Goal: Find contact information: Find contact information

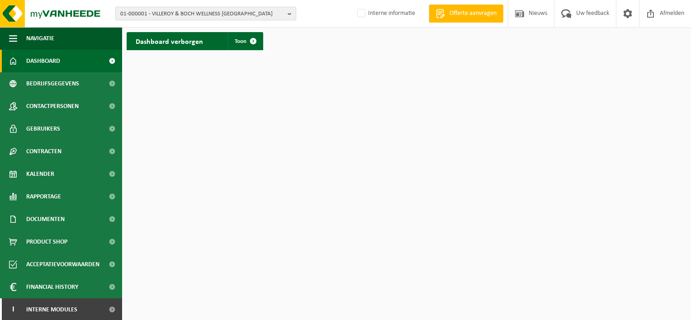
click at [286, 14] on button "01-000001 - VILLEROY & BOCH WELLNESS NV" at bounding box center [205, 14] width 181 height 14
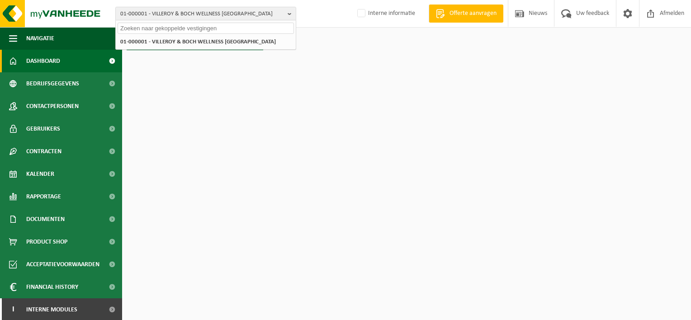
click at [163, 24] on input "text" at bounding box center [206, 28] width 176 height 11
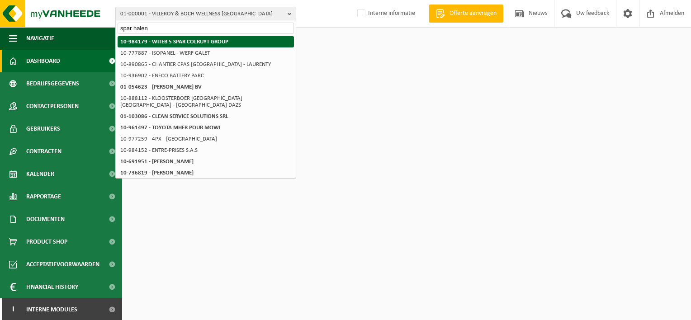
type input "spar halen"
click at [202, 43] on strong "10-984179 - WITEB 5 SPAR COLRUYT GROUP" at bounding box center [174, 42] width 108 height 6
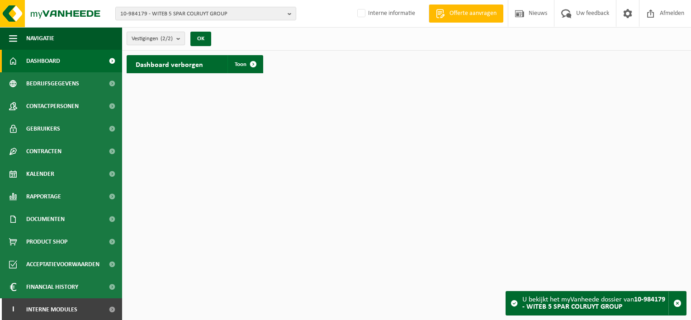
click at [179, 40] on b "submit" at bounding box center [180, 38] width 8 height 13
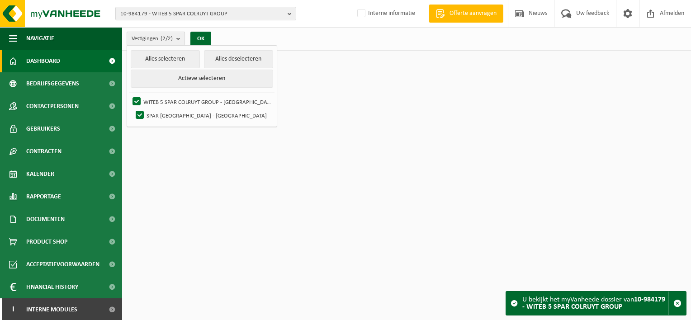
click at [179, 41] on b "submit" at bounding box center [180, 38] width 8 height 13
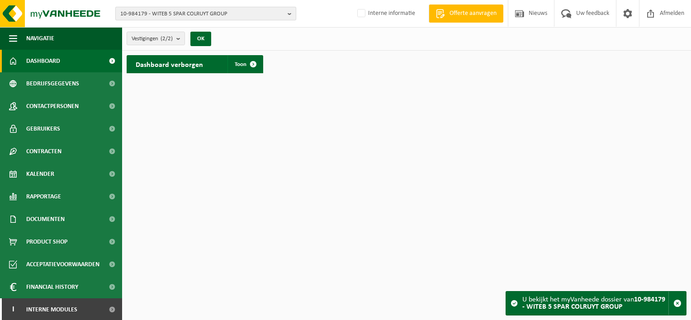
click at [290, 14] on b "button" at bounding box center [292, 13] width 8 height 13
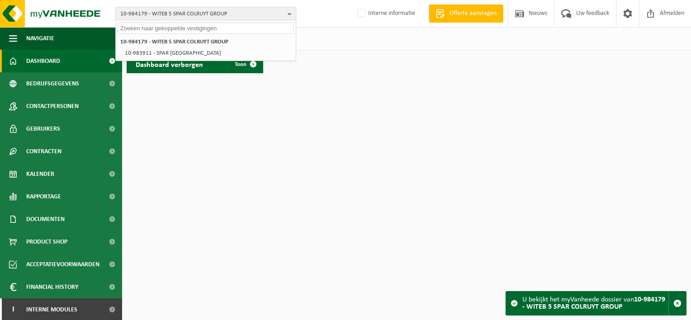
click at [237, 12] on span "10-984179 - WITEB 5 SPAR COLRUYT GROUP" at bounding box center [202, 14] width 164 height 14
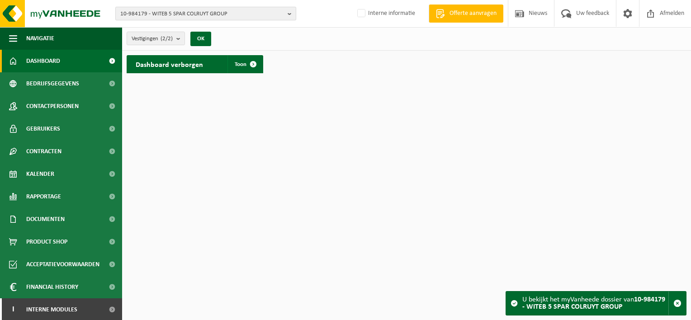
click at [288, 13] on b "button" at bounding box center [292, 13] width 8 height 13
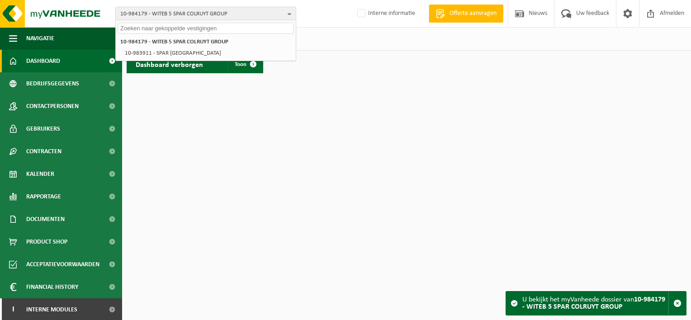
click at [146, 25] on input "text" at bounding box center [206, 28] width 176 height 11
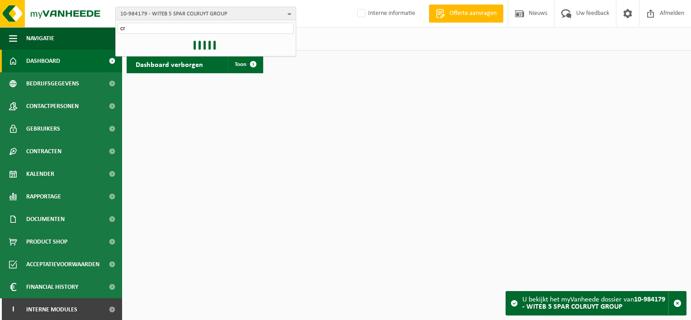
type input "c"
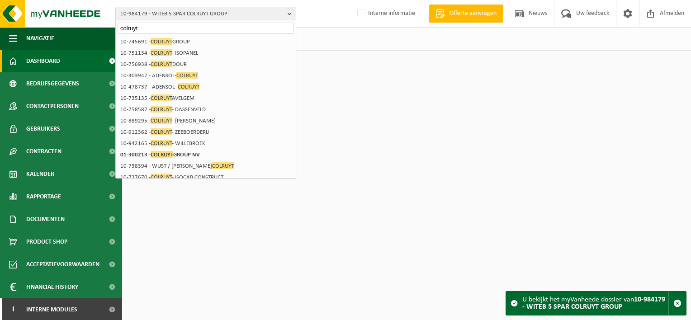
click at [146, 26] on input "colruyt" at bounding box center [206, 28] width 176 height 11
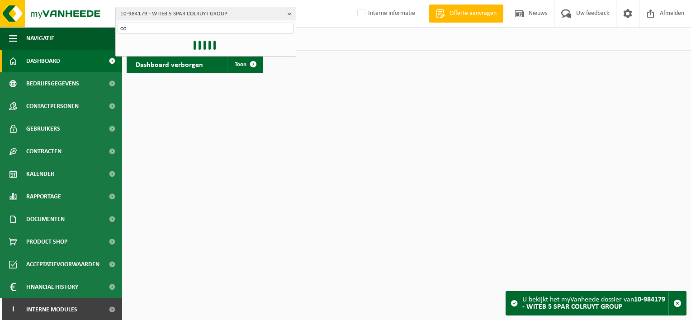
type input "c"
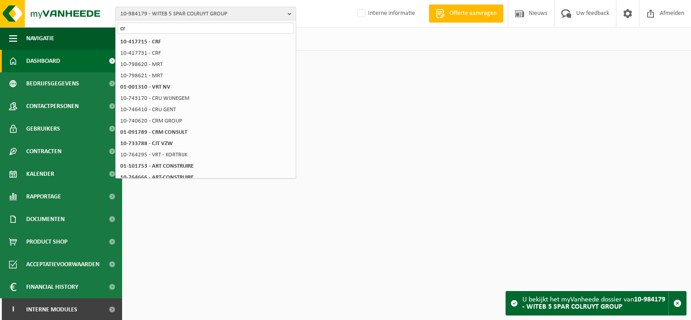
type input "c"
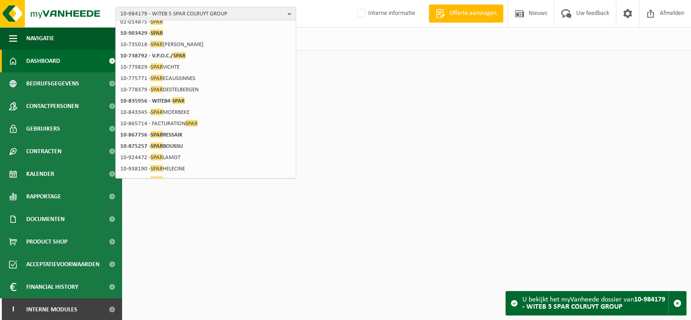
scroll to position [18, 0]
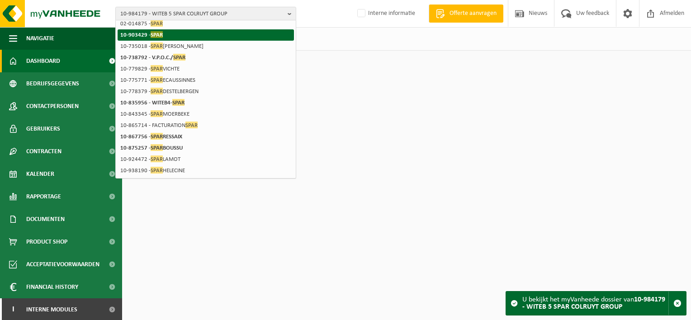
type input "spar"
click at [156, 32] on span "SPAR" at bounding box center [157, 34] width 12 height 7
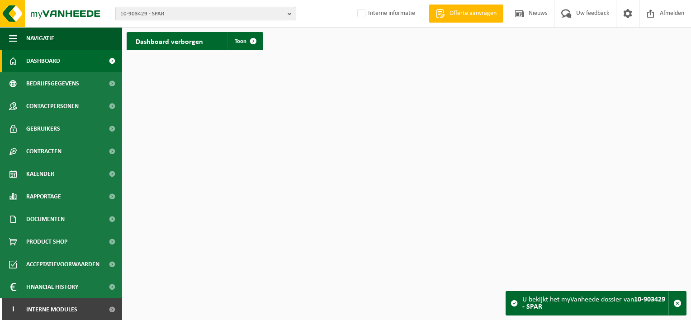
click at [286, 14] on button "10-903429 - SPAR" at bounding box center [205, 14] width 181 height 14
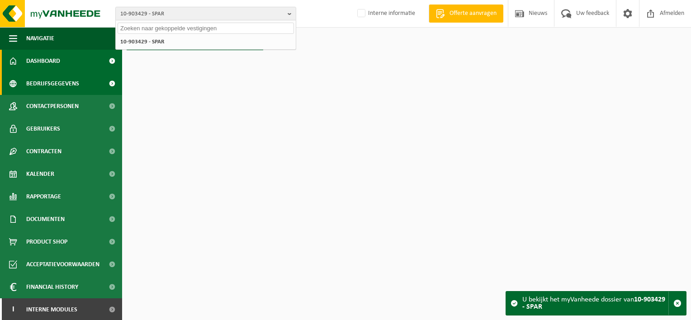
click at [76, 86] on span "Bedrijfsgegevens" at bounding box center [52, 83] width 53 height 23
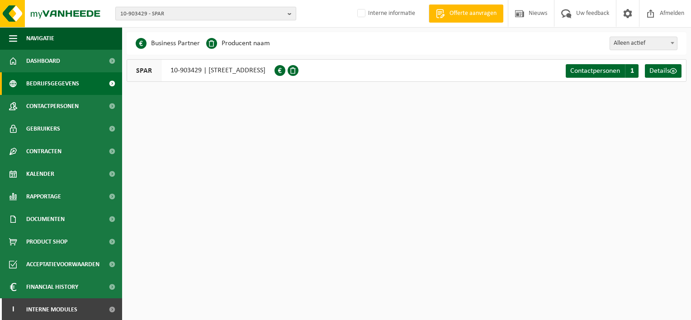
click at [172, 14] on span "10-903429 - SPAR" at bounding box center [202, 14] width 164 height 14
type input "s"
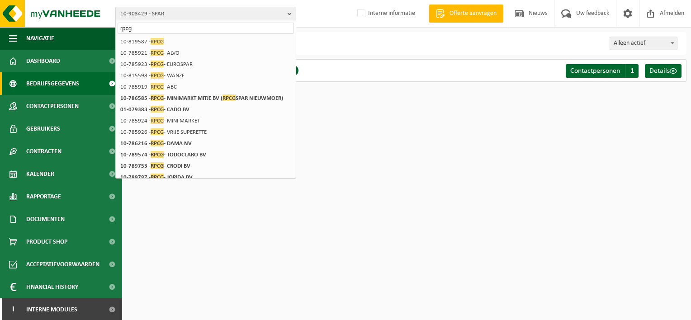
type input "rpcg"
click at [287, 174] on div "10-903429 - SPAR 10-819587 - RPCG 10-785921 - RPCG - ALVO 10-785923 - RPCG - EU…" at bounding box center [206, 171] width 180 height 275
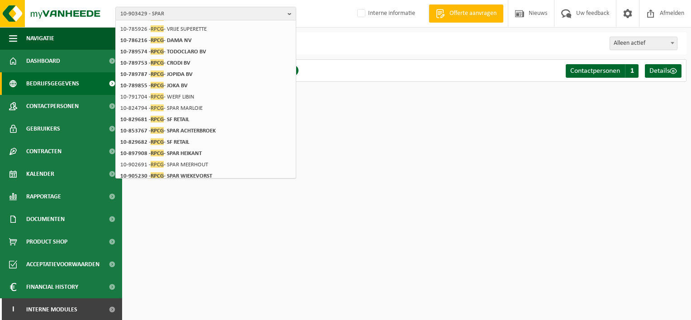
scroll to position [109, 0]
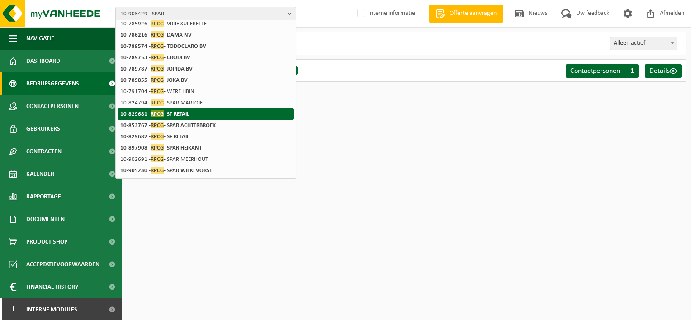
click at [179, 117] on strong "10-829681 - RPCG - SF RETAIL" at bounding box center [154, 113] width 69 height 7
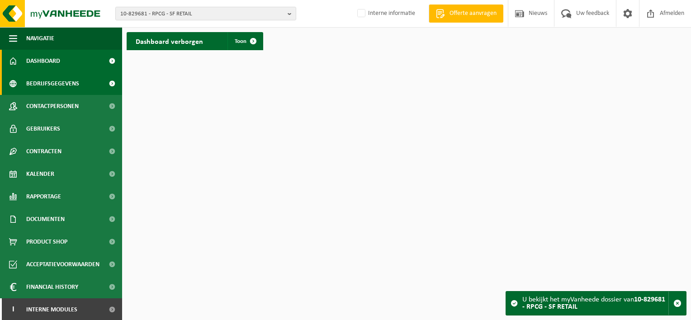
click at [62, 87] on span "Bedrijfsgegevens" at bounding box center [52, 83] width 53 height 23
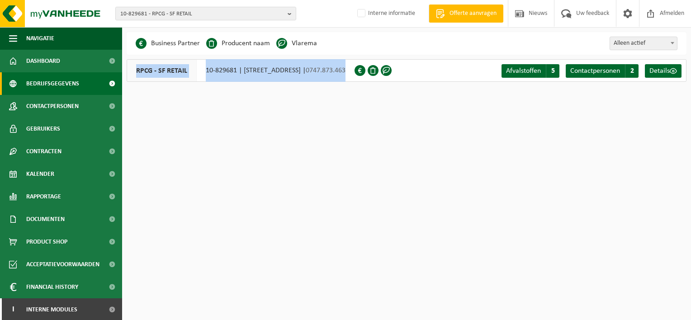
drag, startPoint x: 378, startPoint y: 73, endPoint x: 131, endPoint y: 76, distance: 247.0
click at [131, 76] on div "RPCG - SF RETAIL 10-829681 | [STREET_ADDRESS] | 0747.873.463" at bounding box center [241, 70] width 228 height 23
copy div "RPCG - SF RETAIL 10-829681 | [STREET_ADDRESS] | 0747.873.463"
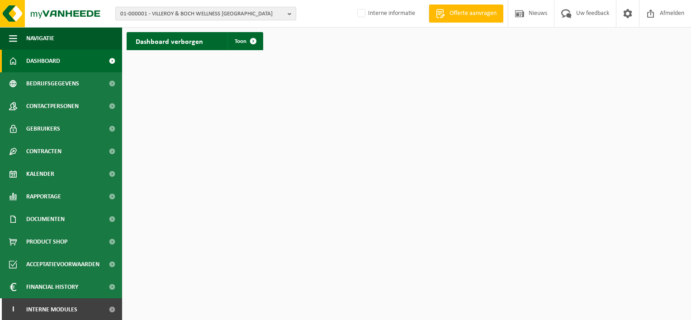
click at [288, 15] on b "button" at bounding box center [292, 13] width 8 height 13
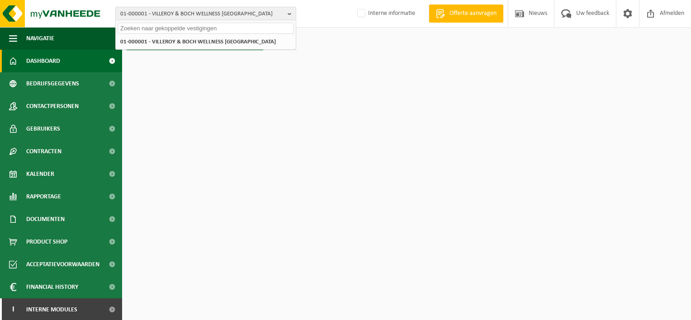
click at [147, 29] on input "text" at bounding box center [206, 28] width 176 height 11
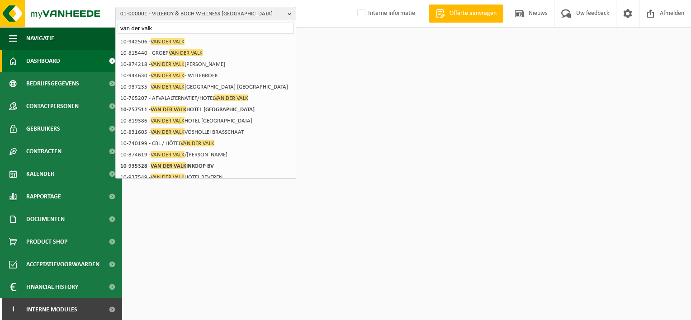
type input "van der valk"
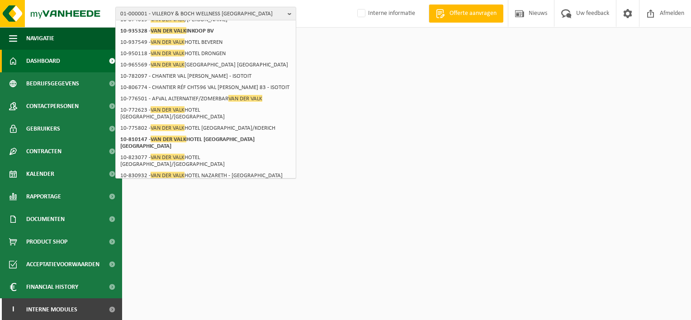
scroll to position [142, 0]
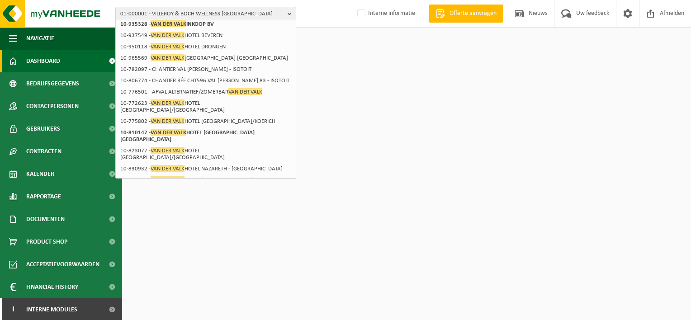
click at [219, 188] on strong "10-880366 - VAN DER VALK HOTEL BRUGGE - OOSTKAMP" at bounding box center [189, 195] width 138 height 14
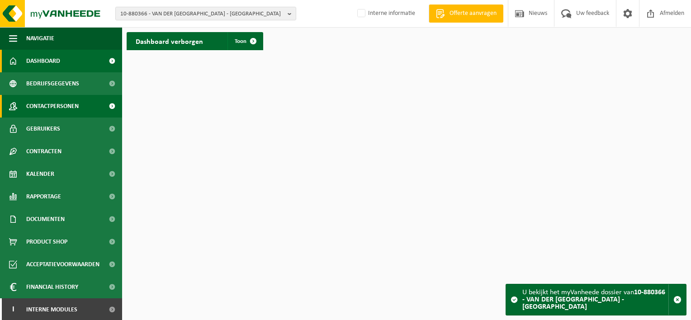
click at [58, 109] on span "Contactpersonen" at bounding box center [52, 106] width 52 height 23
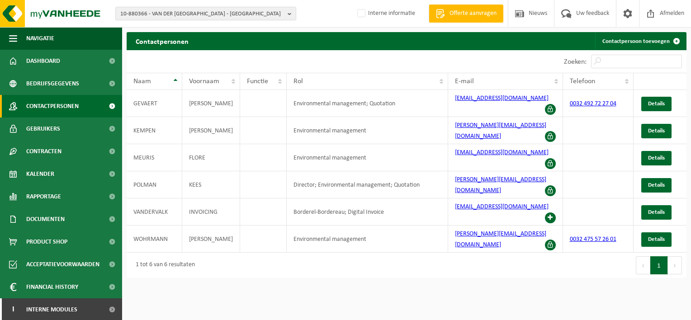
click at [58, 109] on span "Contactpersonen" at bounding box center [52, 106] width 52 height 23
click at [661, 182] on span "Details" at bounding box center [656, 185] width 17 height 6
